Goal: Browse casually: Explore the website without a specific task or goal

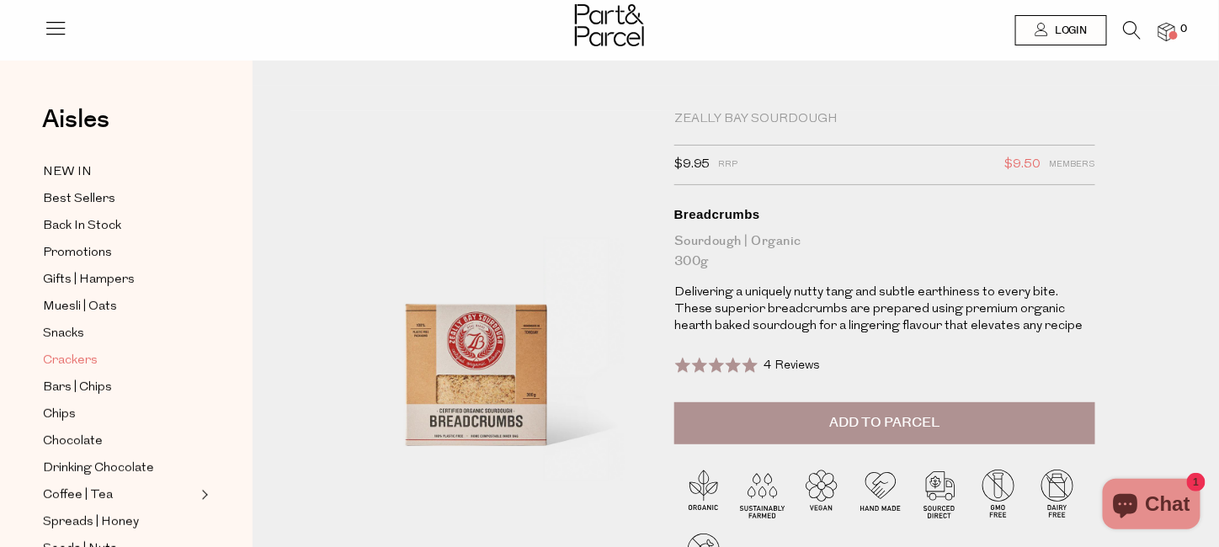
click at [84, 356] on span "Crackers" at bounding box center [70, 361] width 55 height 20
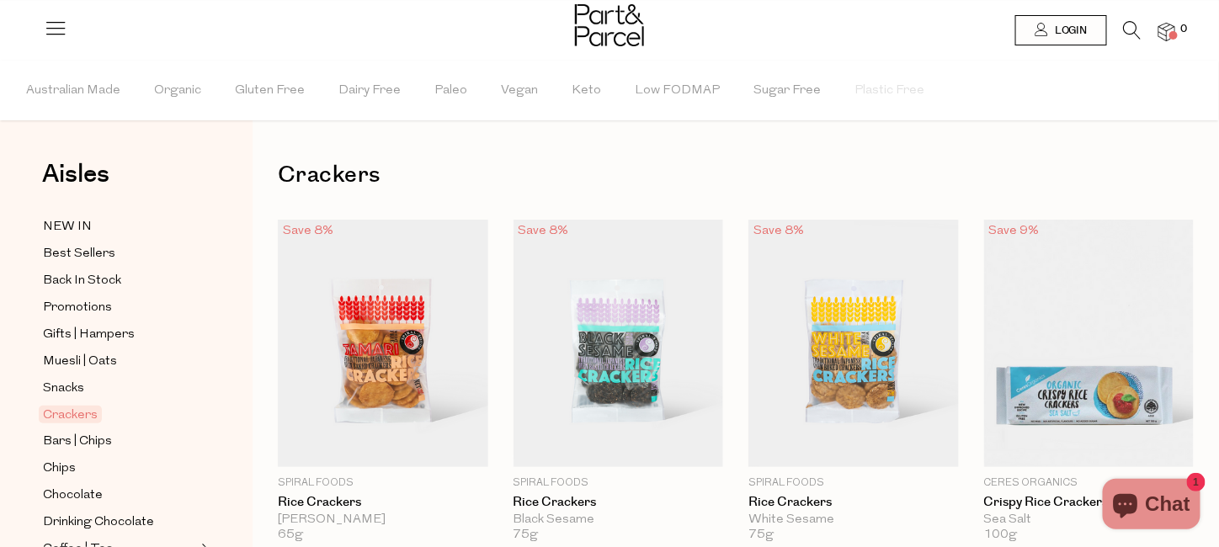
click at [56, 26] on icon at bounding box center [56, 28] width 24 height 24
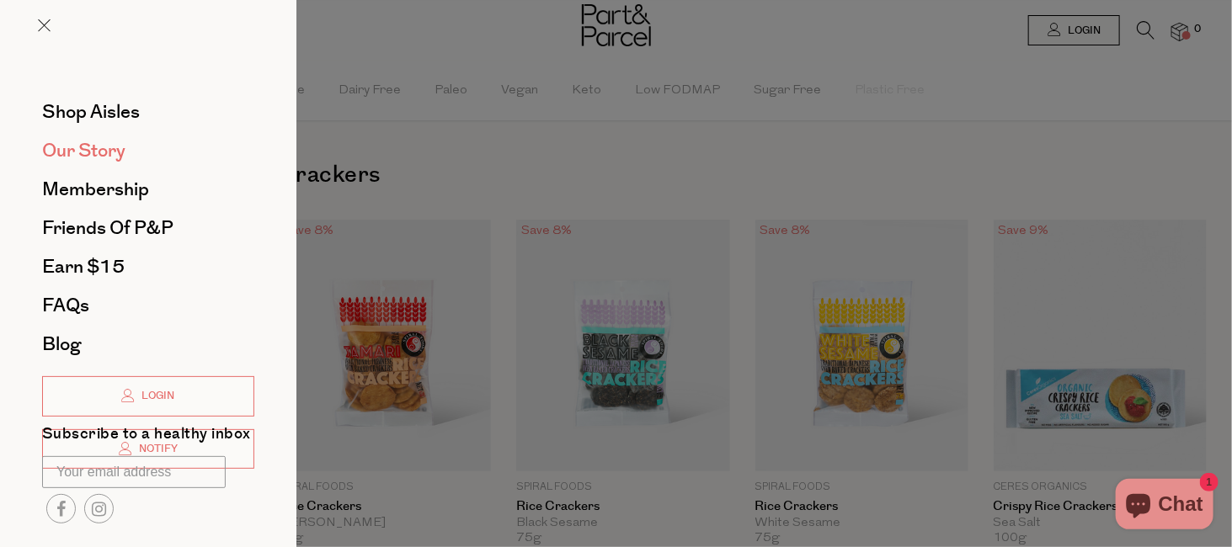
click at [104, 150] on span "Our Story" at bounding box center [83, 150] width 83 height 27
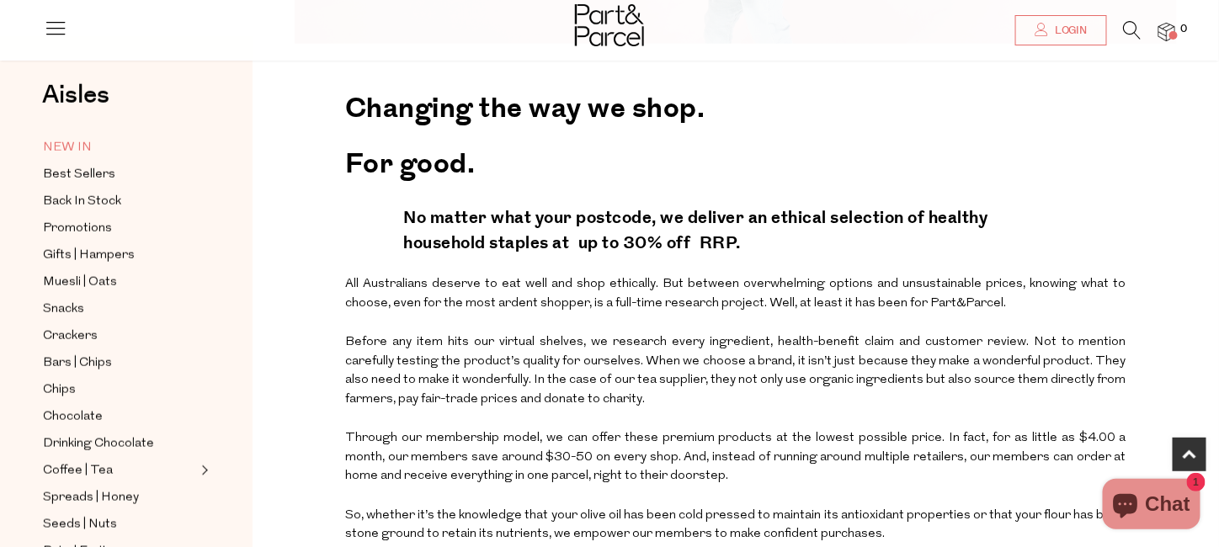
click at [83, 146] on span "NEW IN" at bounding box center [67, 148] width 49 height 20
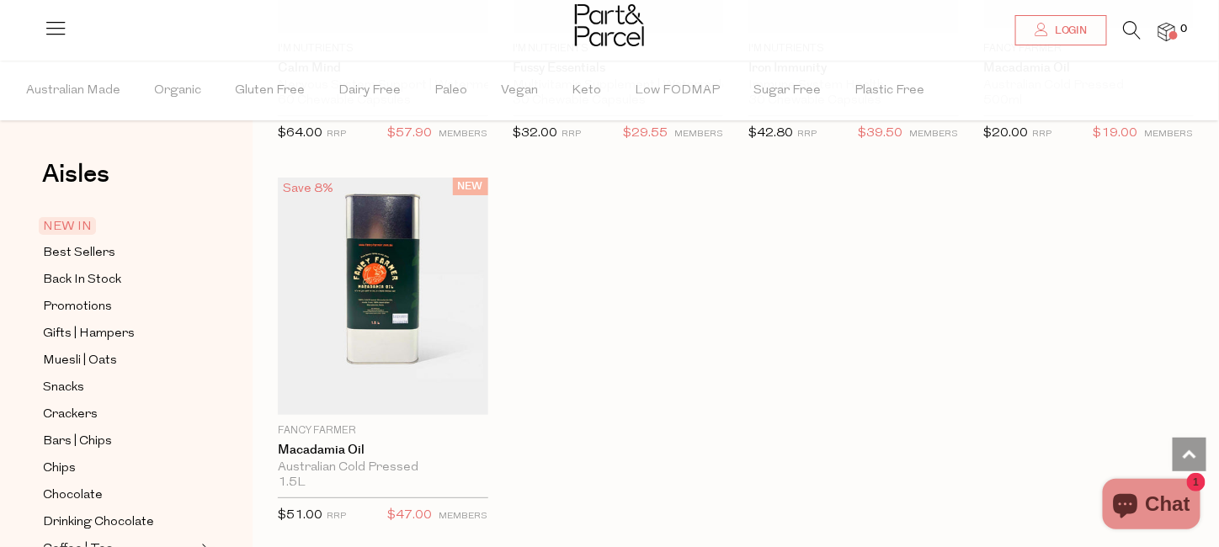
scroll to position [2021, 0]
